Goal: Find specific page/section: Find specific page/section

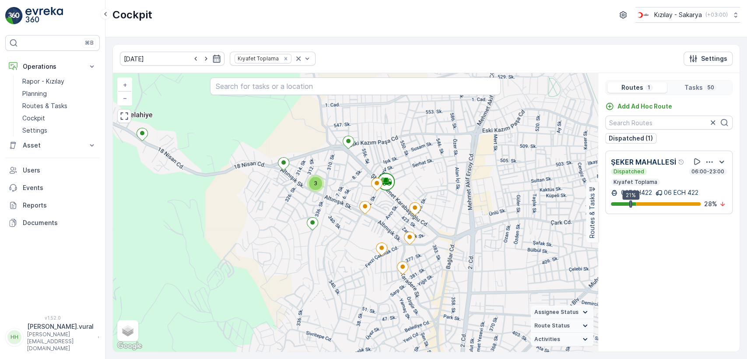
drag, startPoint x: 440, startPoint y: 172, endPoint x: 430, endPoint y: 144, distance: 29.1
click at [430, 144] on div "3 2 2 2 2 2 + − Satellite Roadmap Terrain Hybrid Leaflet Keyboard shortcuts Map…" at bounding box center [355, 212] width 485 height 278
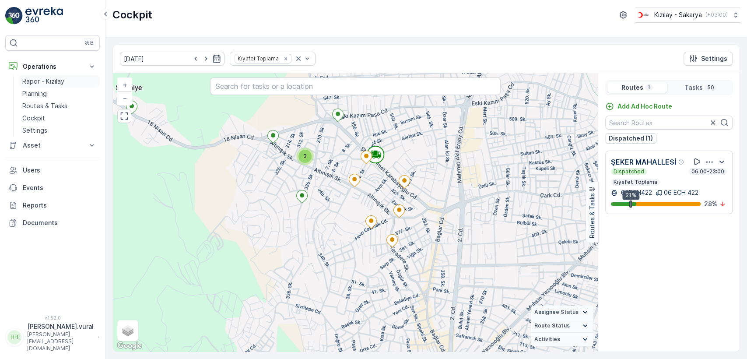
click at [83, 80] on link "Rapor - Kızılay" at bounding box center [59, 81] width 81 height 12
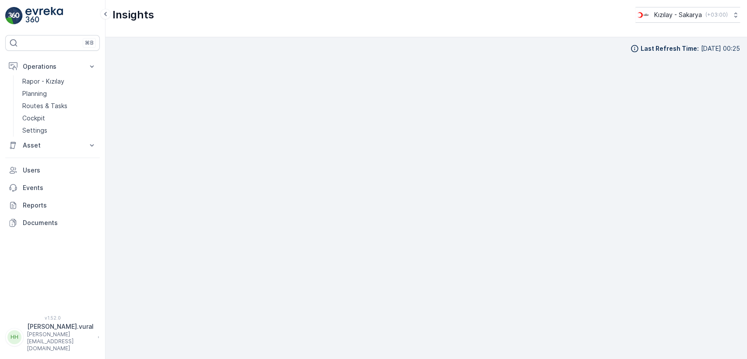
scroll to position [8, 0]
click at [62, 103] on p "Routes & Tasks" at bounding box center [44, 106] width 45 height 9
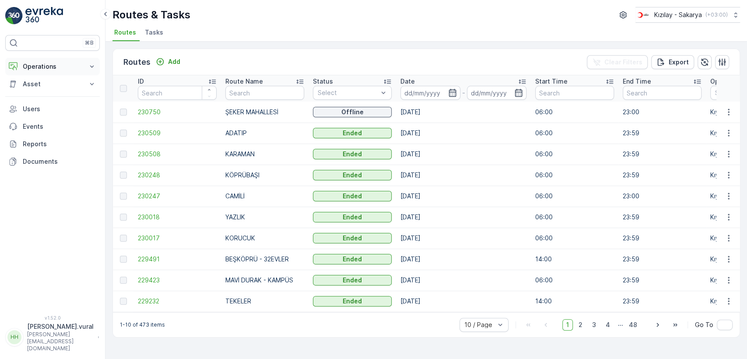
click at [53, 67] on p "Operations" at bounding box center [53, 66] width 60 height 9
click at [51, 117] on link "Cockpit" at bounding box center [59, 118] width 81 height 12
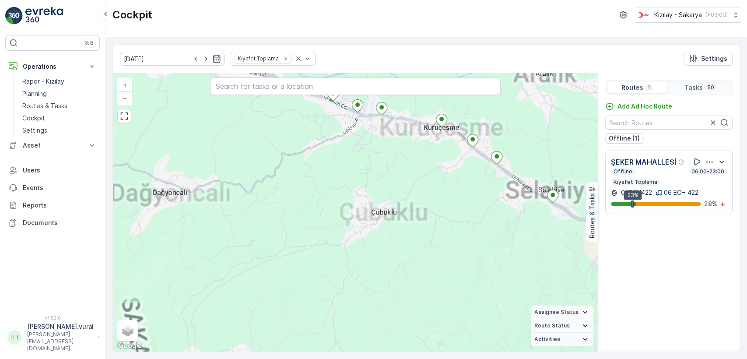
drag, startPoint x: 516, startPoint y: 227, endPoint x: 308, endPoint y: 204, distance: 209.9
click at [308, 204] on div "3 4 2 2 5 4 3 2 3 5 + − Satellite Roadmap Terrain Hybrid Leaflet Keyboard short…" at bounding box center [355, 212] width 485 height 278
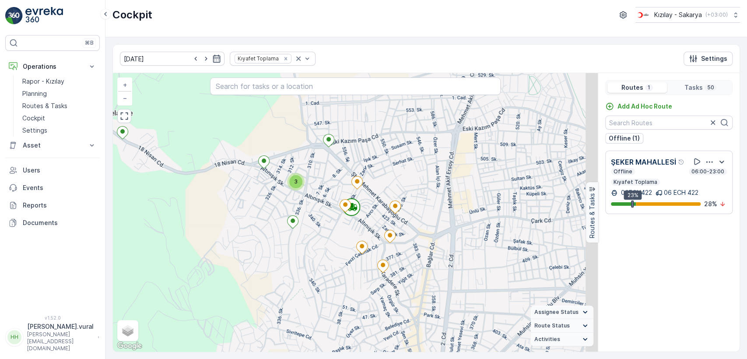
drag, startPoint x: 399, startPoint y: 238, endPoint x: 366, endPoint y: 227, distance: 34.6
click at [368, 228] on div "3 2 2 2 2 2 + − Satellite Roadmap Terrain Hybrid Leaflet Keyboard shortcuts Map…" at bounding box center [355, 212] width 485 height 278
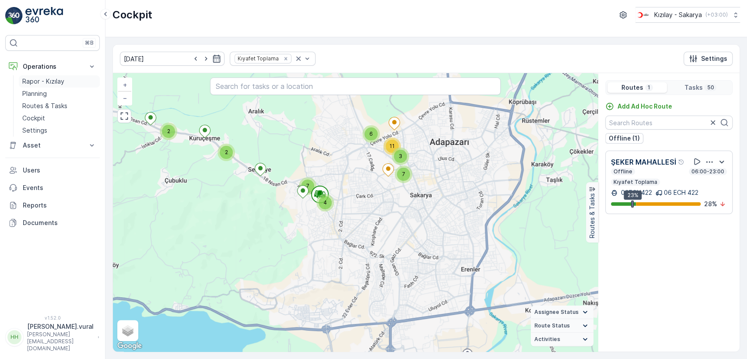
click at [60, 80] on p "Rapor - Kızılay" at bounding box center [43, 81] width 42 height 9
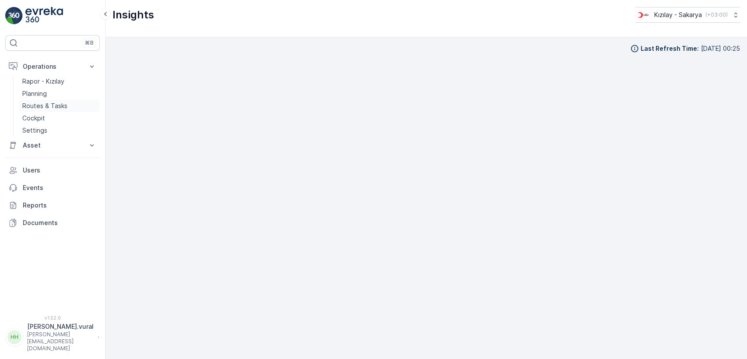
click at [28, 103] on p "Routes & Tasks" at bounding box center [44, 106] width 45 height 9
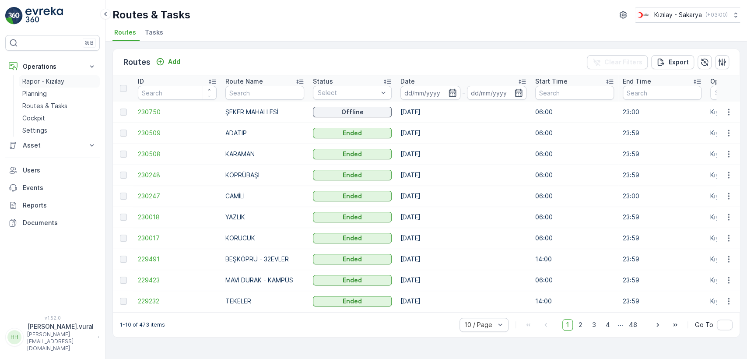
click at [81, 78] on link "Rapor - Kızılay" at bounding box center [59, 81] width 81 height 12
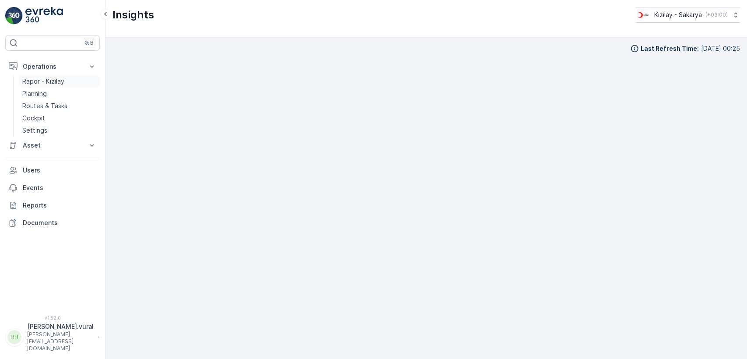
click at [40, 82] on p "Rapor - Kızılay" at bounding box center [43, 81] width 42 height 9
